Goal: Book appointment/travel/reservation

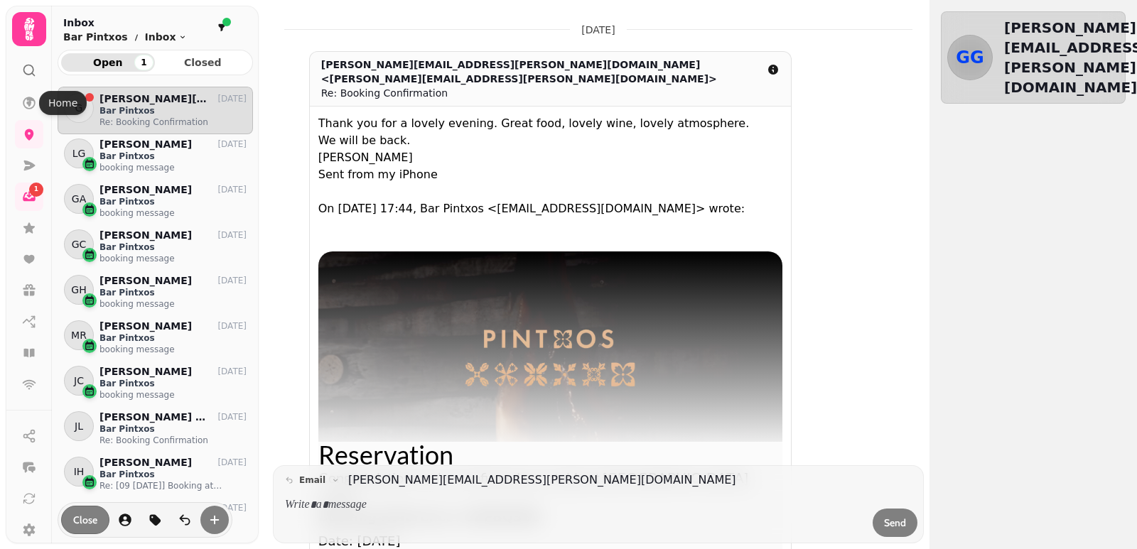
click at [29, 67] on icon at bounding box center [29, 70] width 14 height 14
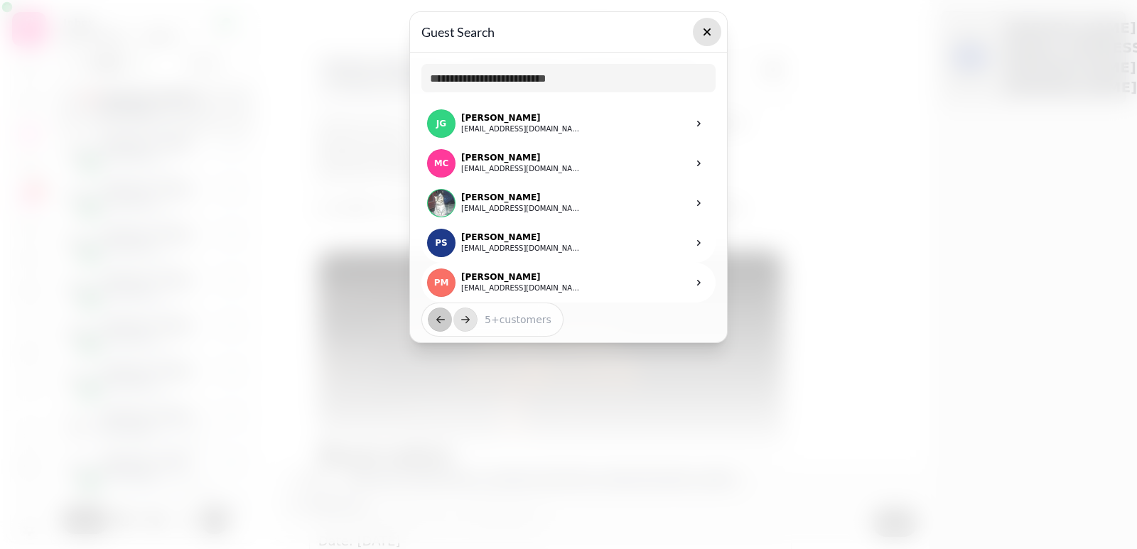
click at [698, 32] on button "button" at bounding box center [707, 32] width 28 height 28
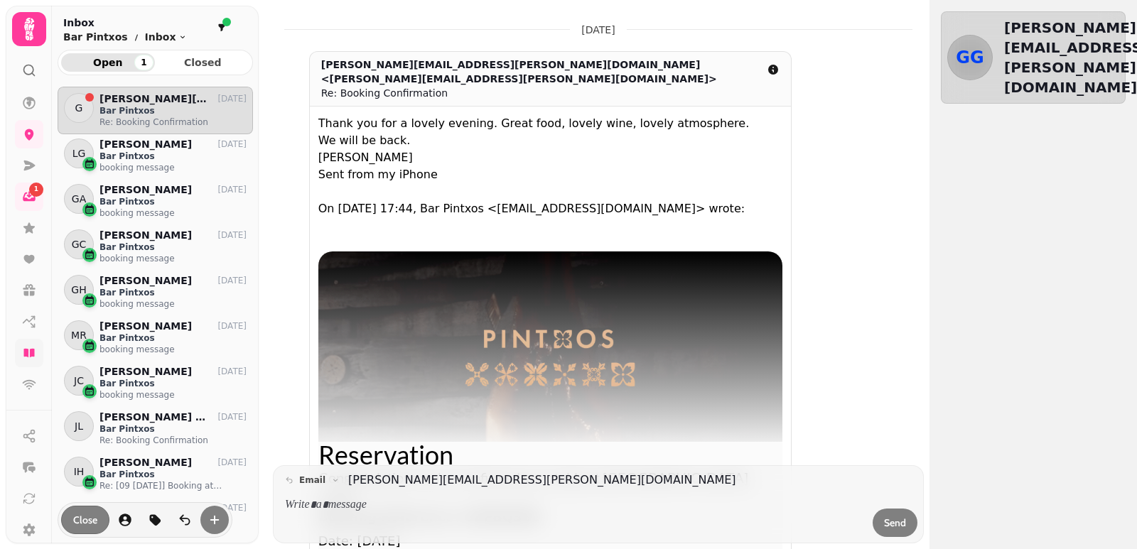
click at [39, 346] on link at bounding box center [29, 353] width 28 height 28
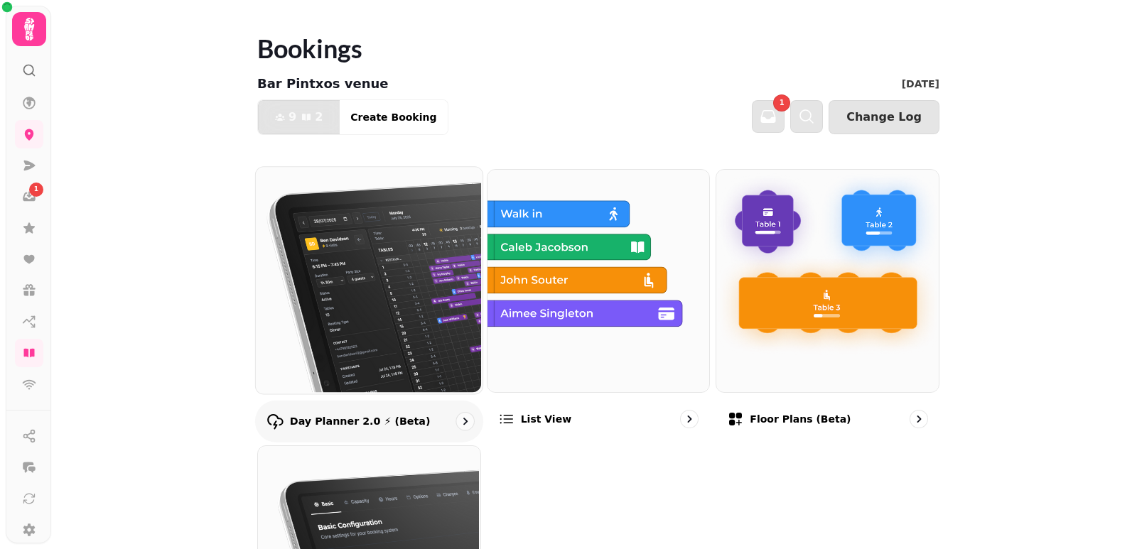
click at [326, 386] on img at bounding box center [367, 279] width 227 height 227
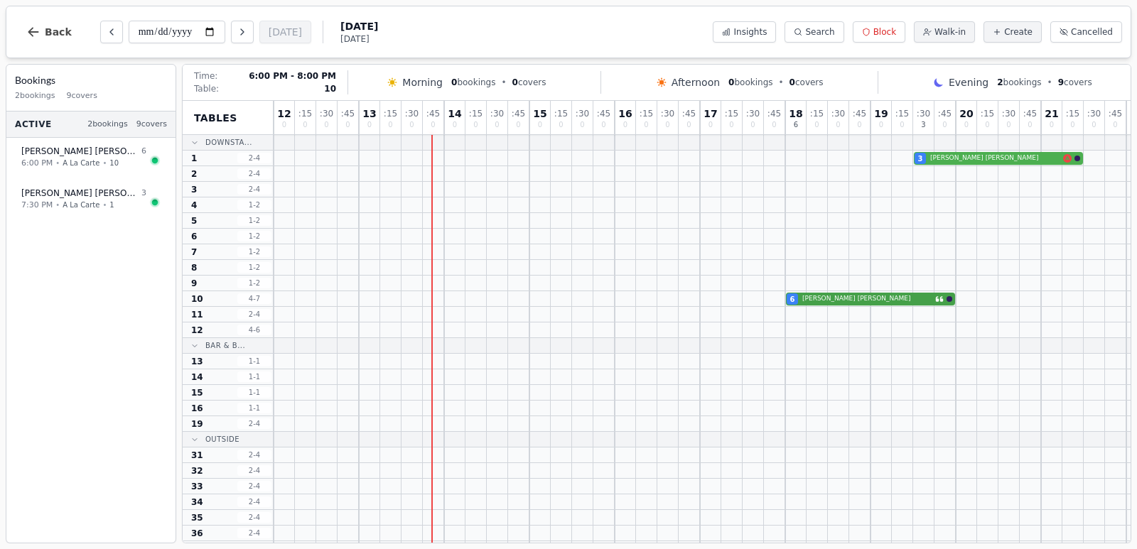
click at [833, 300] on div "6 [PERSON_NAME]" at bounding box center [721, 299] width 895 height 16
select select "****"
select select "*"
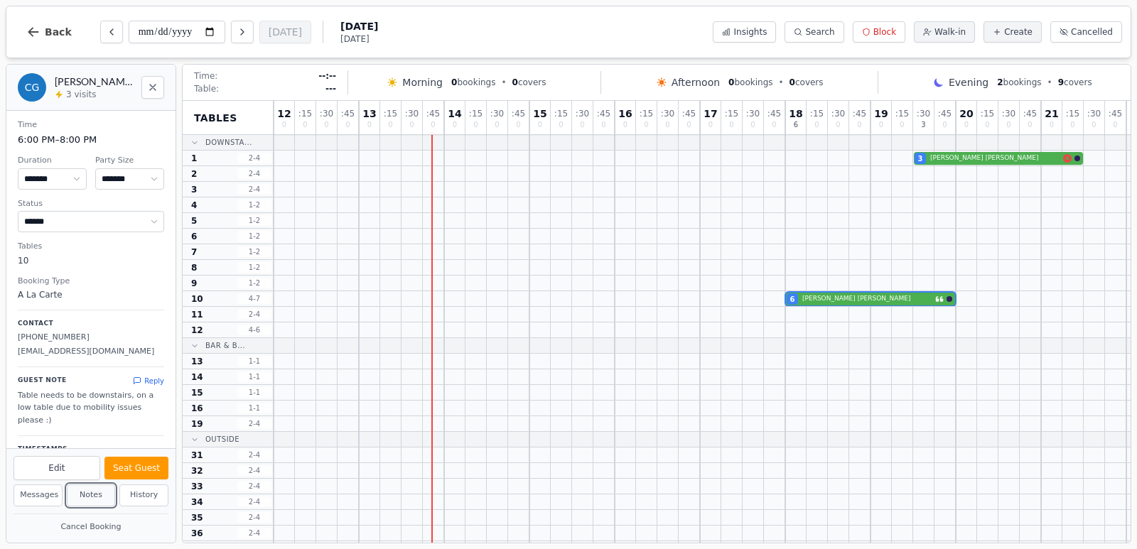
click at [96, 494] on button "Notes" at bounding box center [91, 496] width 49 height 22
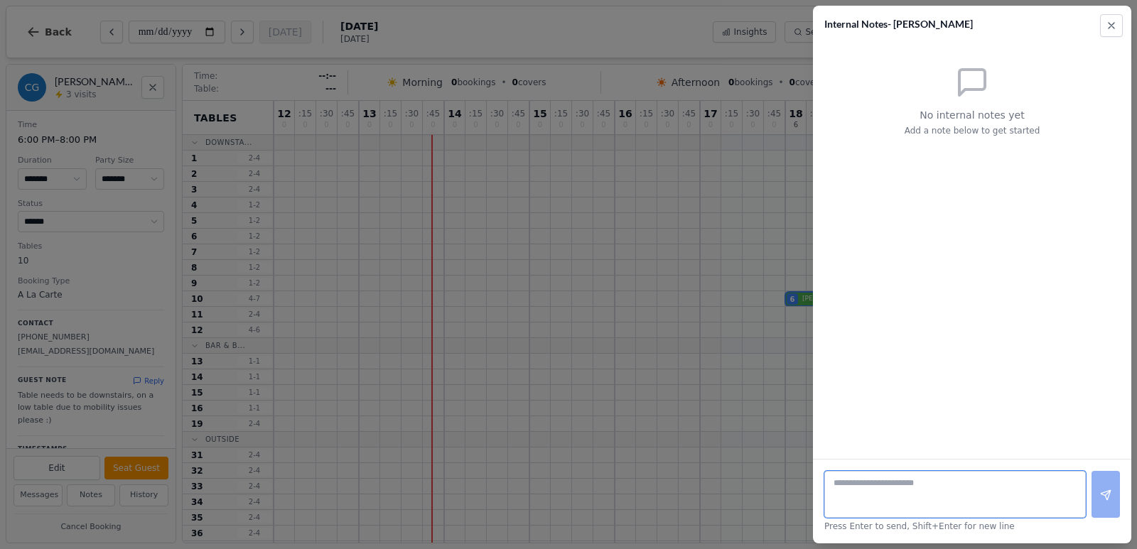
click at [869, 499] on textarea at bounding box center [954, 494] width 261 height 47
type textarea "*"
click at [472, 7] on div at bounding box center [568, 274] width 1137 height 549
click at [1118, 31] on button "Close" at bounding box center [1111, 25] width 23 height 23
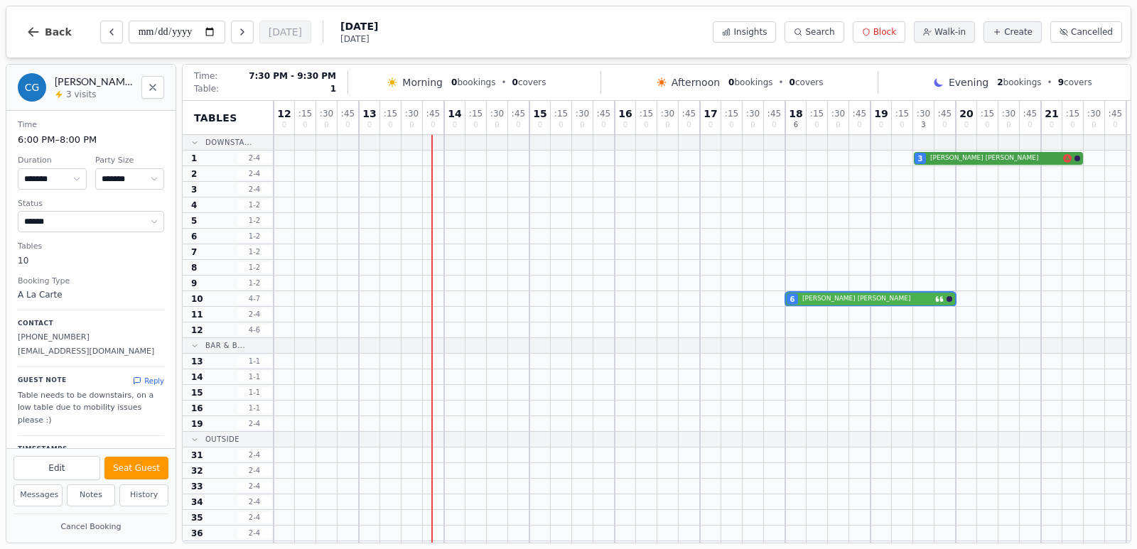
click at [992, 157] on div "3 [PERSON_NAME]" at bounding box center [721, 159] width 895 height 16
select select "*"
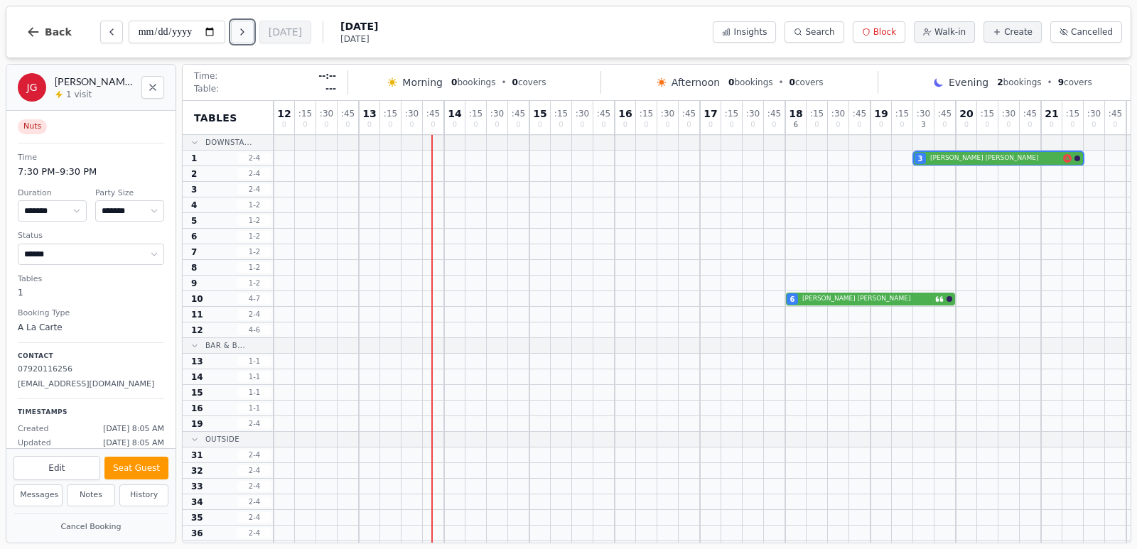
click at [239, 31] on icon "Next day" at bounding box center [242, 31] width 11 height 11
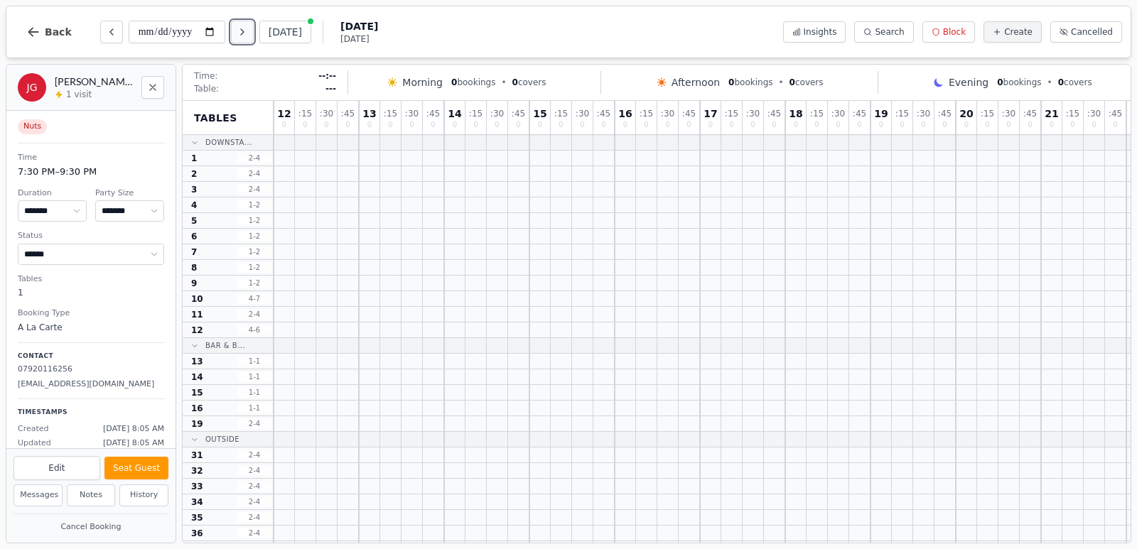
click at [240, 32] on icon "Next day" at bounding box center [242, 31] width 11 height 11
click at [240, 31] on icon "Next day" at bounding box center [242, 31] width 11 height 11
type input "**********"
click at [978, 248] on div "2 [PERSON_NAME]" at bounding box center [753, 252] width 959 height 16
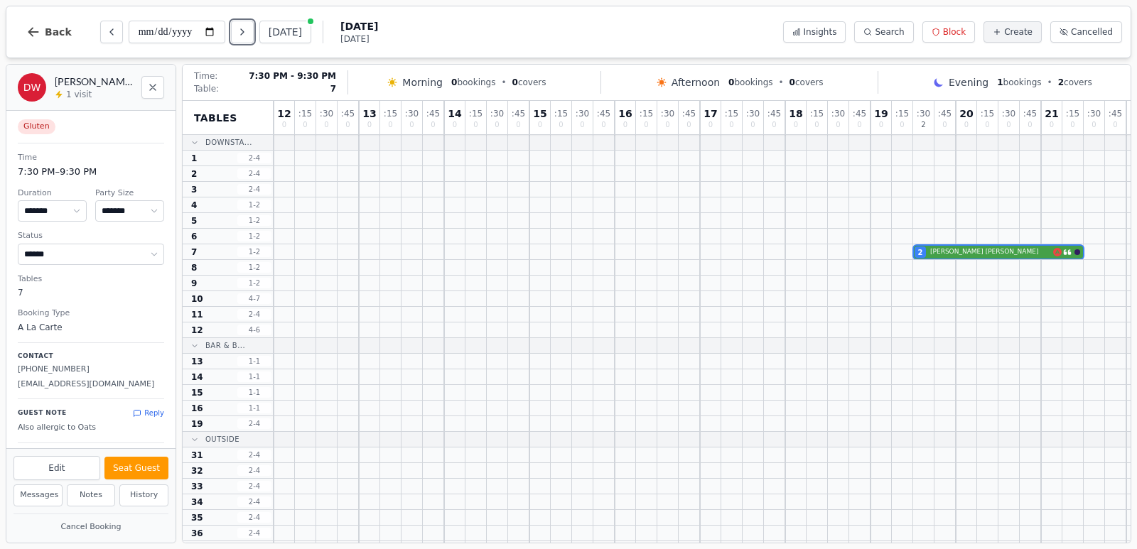
select select "*"
click at [248, 34] on icon "Next day" at bounding box center [242, 31] width 11 height 11
type input "**********"
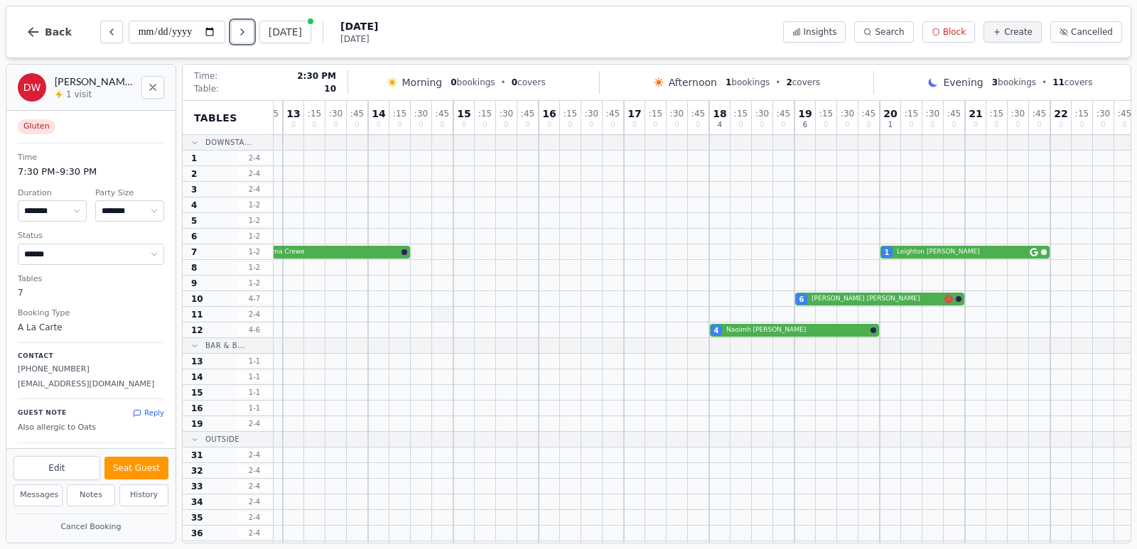
scroll to position [0, 169]
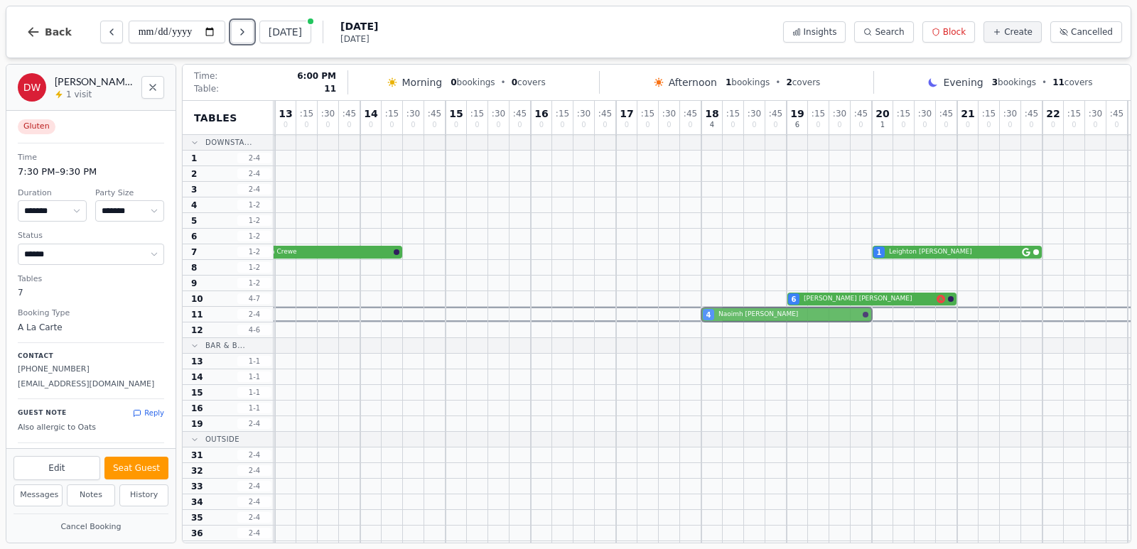
drag, startPoint x: 708, startPoint y: 329, endPoint x: 708, endPoint y: 321, distance: 7.8
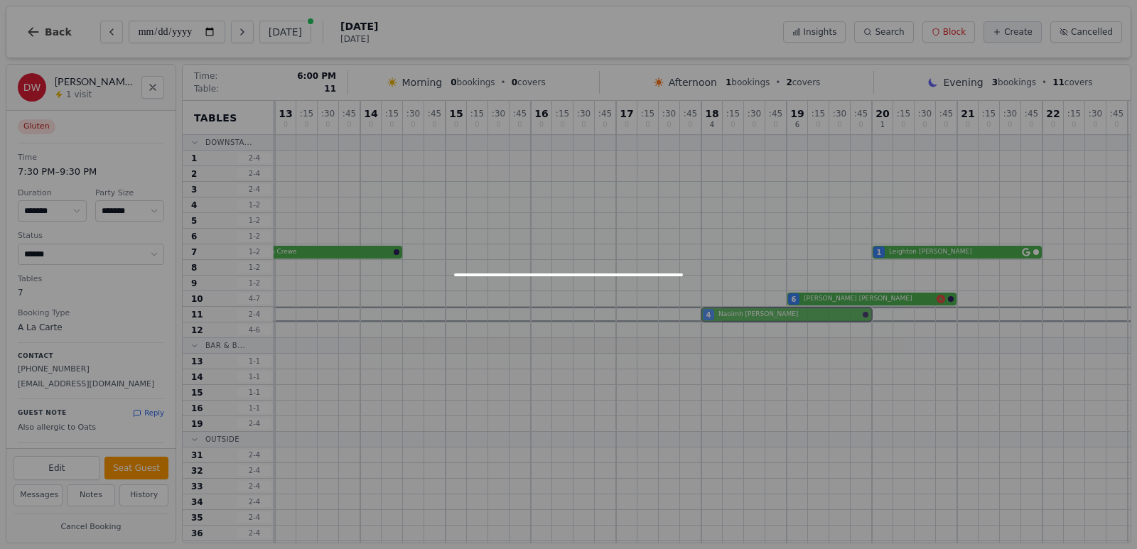
click at [708, 321] on div "11 0 : 15 0 : 30 0 : 45 0 12 0 : 15 0 : 30 2 : 45 0 13 0 : 15 0 : 30 0 : 45 0 1…" at bounding box center [626, 423] width 1044 height 644
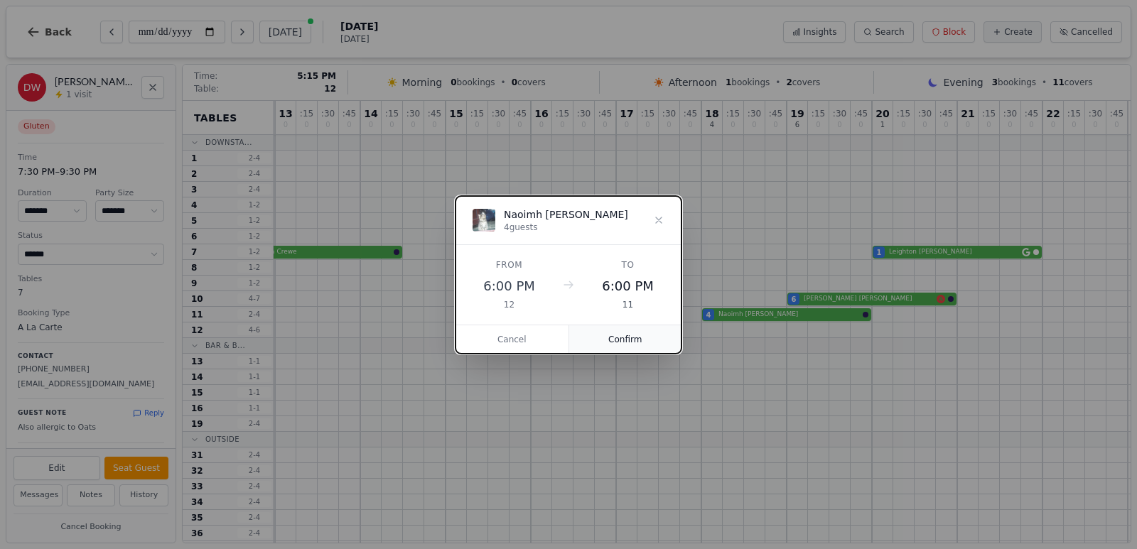
click at [644, 332] on button "Confirm" at bounding box center [625, 339] width 113 height 28
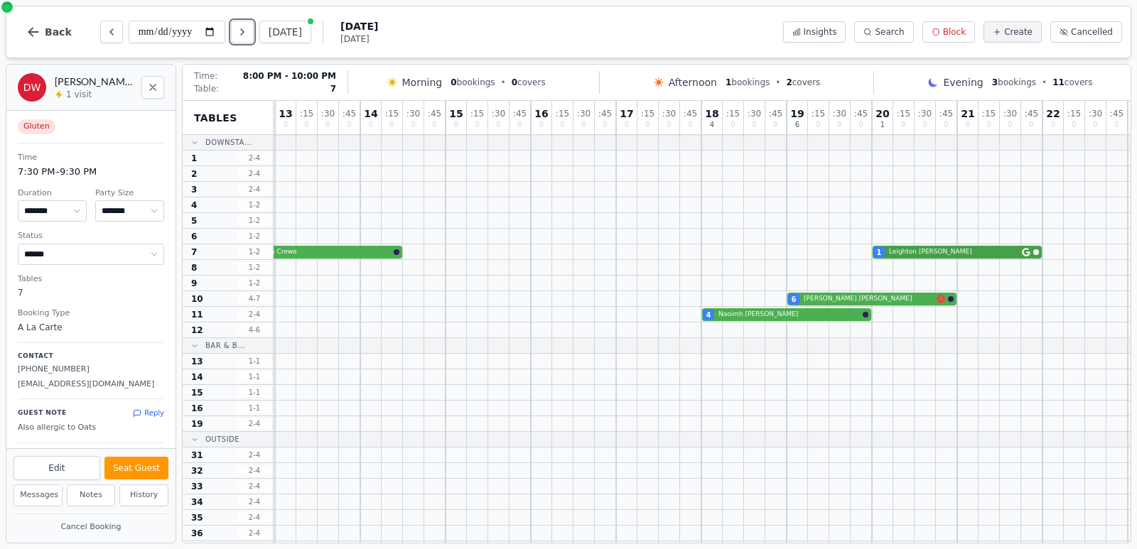
click at [924, 253] on div "2 [PERSON_NAME] 1 [PERSON_NAME]" at bounding box center [626, 252] width 1044 height 16
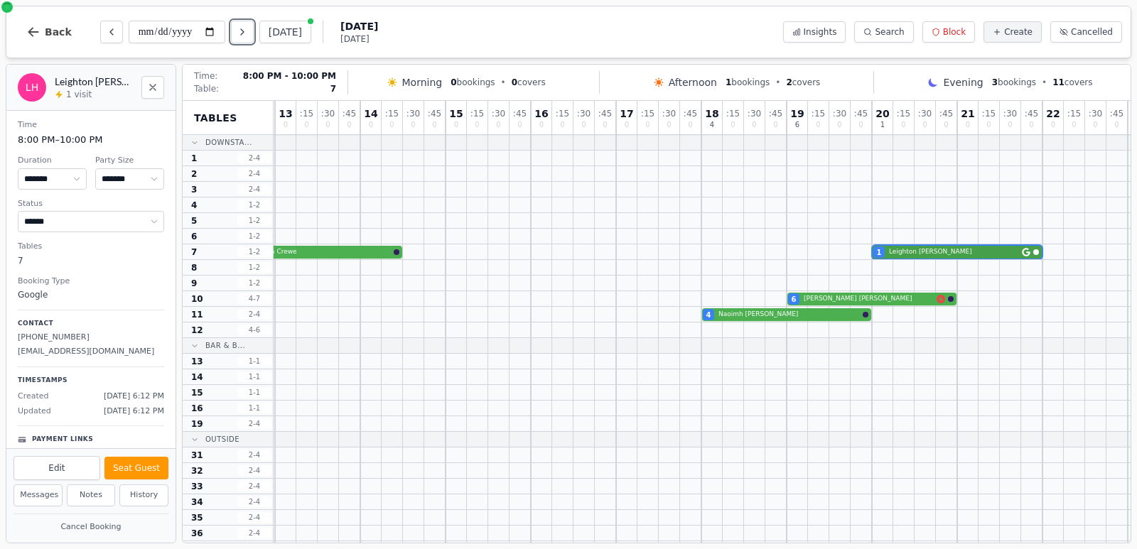
select select "*"
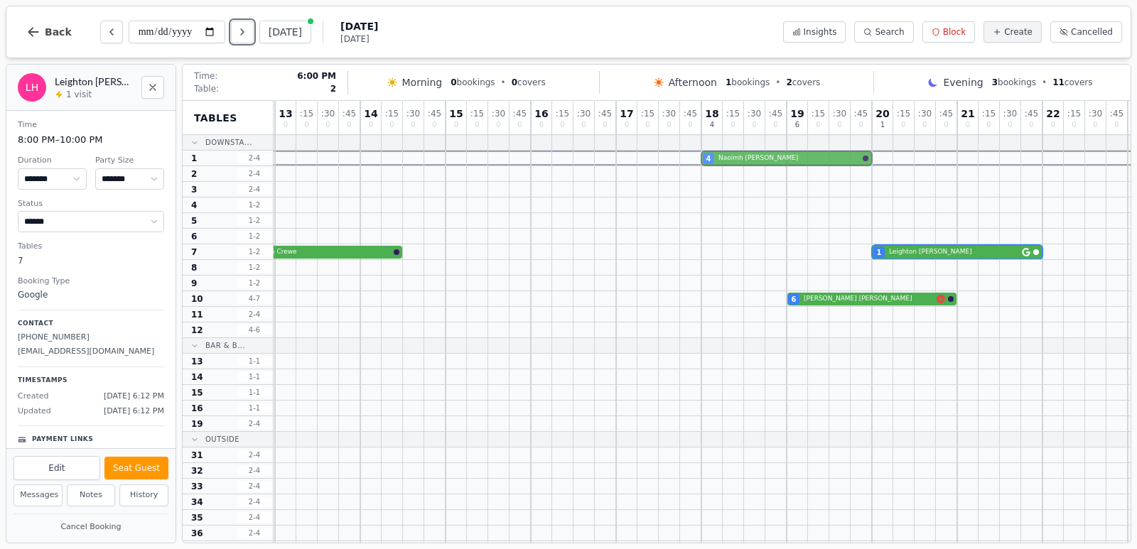
drag, startPoint x: 715, startPoint y: 312, endPoint x: 712, endPoint y: 166, distance: 146.4
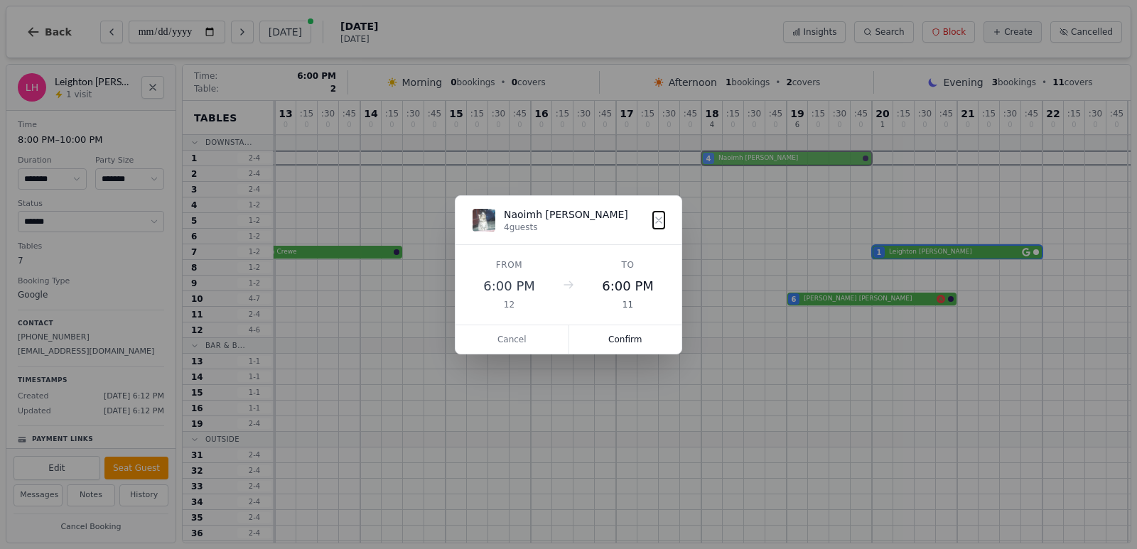
click at [712, 166] on div "11 0 : 15 0 : 30 0 : 45 0 12 0 : 15 0 : 30 2 : 45 0 13 0 : 15 0 : 30 0 : 45 0 1…" at bounding box center [626, 423] width 1044 height 644
click at [644, 345] on button "Confirm" at bounding box center [625, 339] width 113 height 28
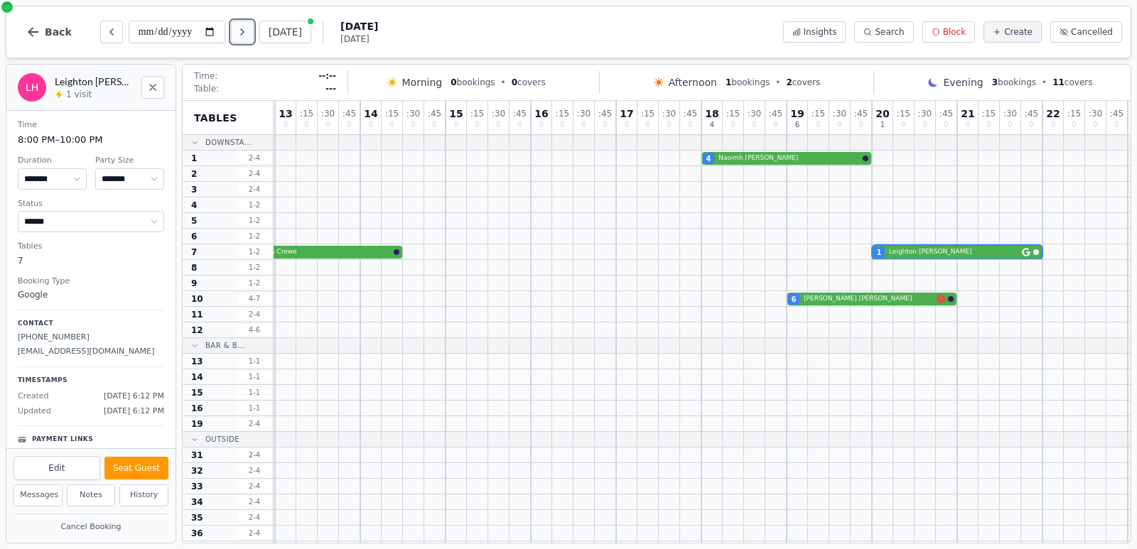
click at [242, 38] on button "Next day" at bounding box center [242, 32] width 23 height 23
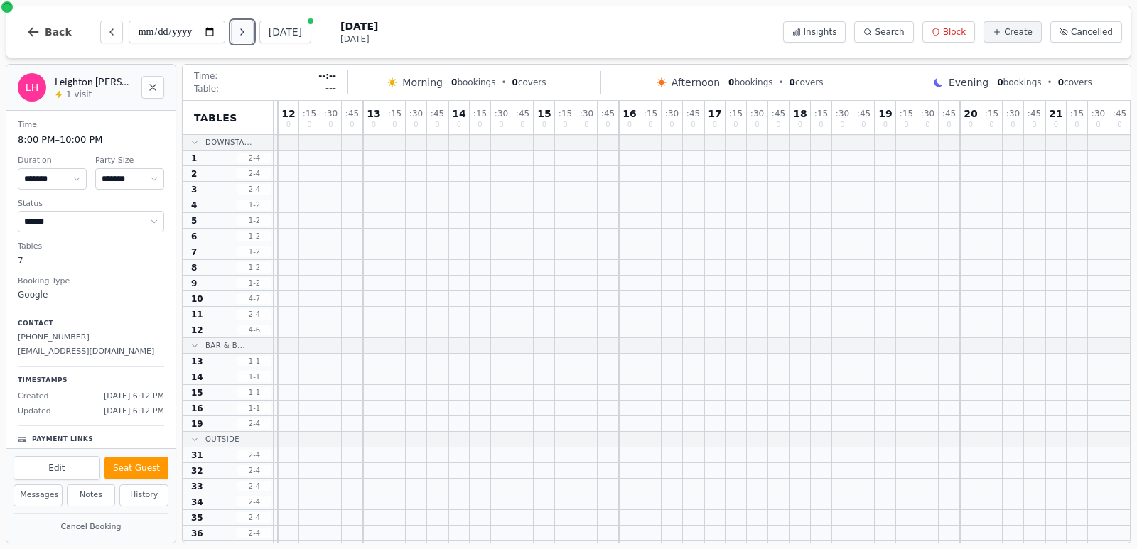
scroll to position [0, 92]
click at [238, 35] on icon "Next day" at bounding box center [242, 31] width 11 height 11
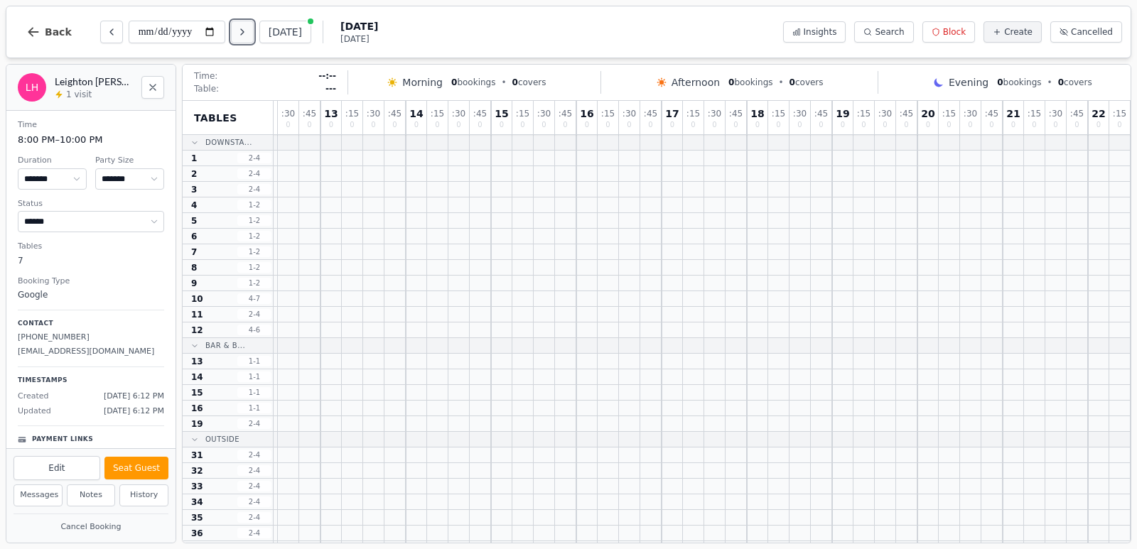
click at [238, 35] on icon "Next day" at bounding box center [242, 31] width 11 height 11
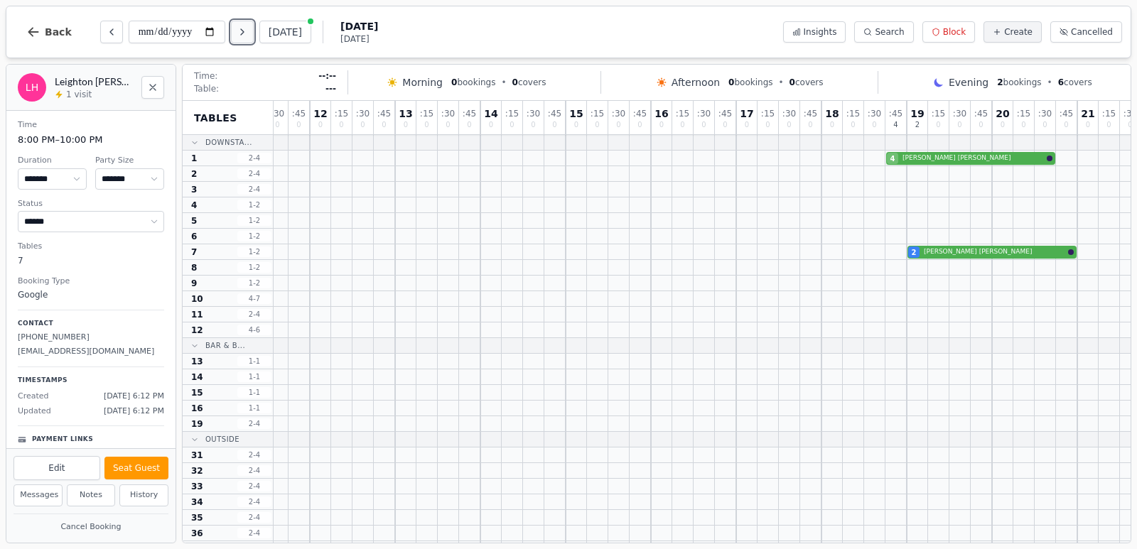
click at [238, 35] on icon "Next day" at bounding box center [242, 31] width 11 height 11
click at [238, 34] on icon "Next day" at bounding box center [242, 31] width 11 height 11
type input "**********"
